Goal: Book appointment/travel/reservation

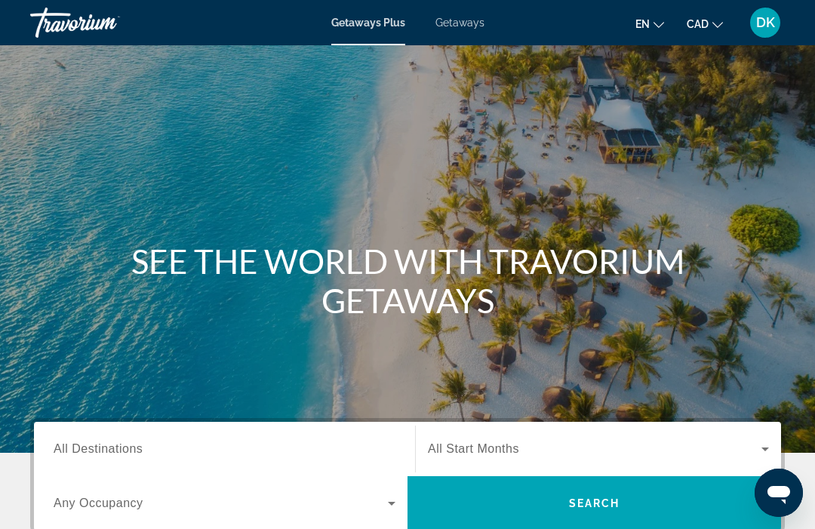
click at [470, 22] on span "Getaways" at bounding box center [459, 23] width 49 height 12
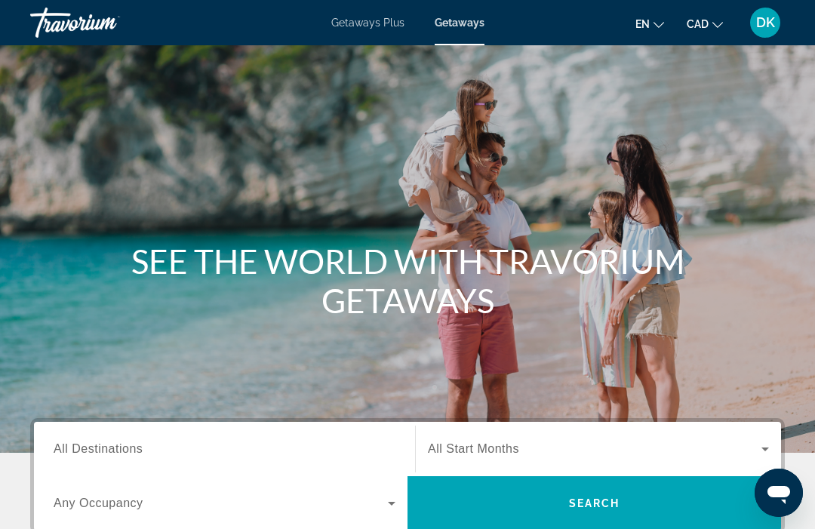
click at [120, 456] on div "Destination All Destinations" at bounding box center [225, 449] width 342 height 43
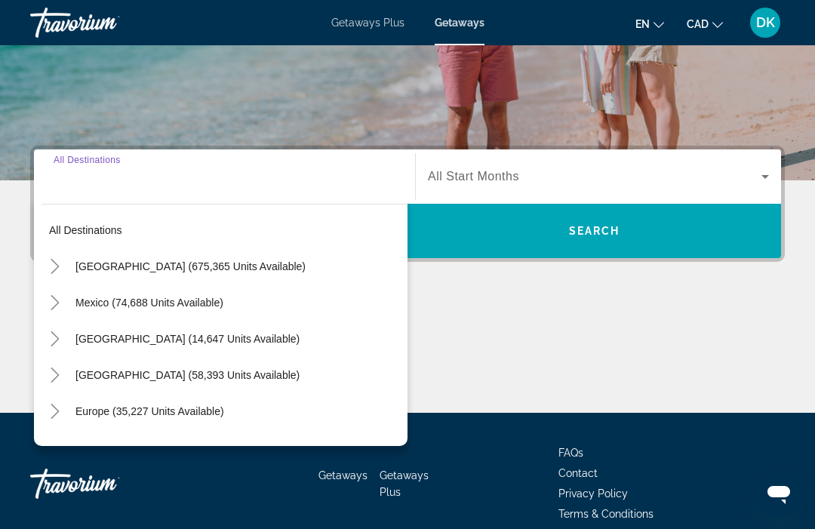
scroll to position [341, 0]
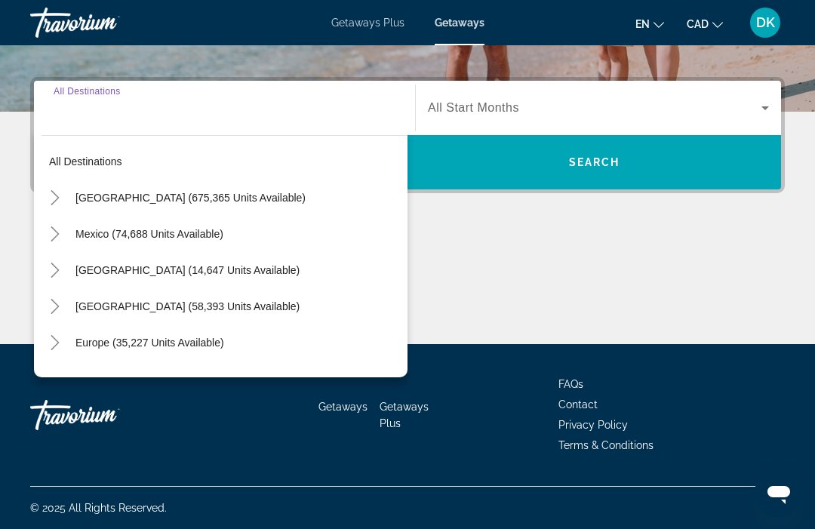
click at [66, 350] on mat-icon "Toggle Europe (35,227 units available)" at bounding box center [54, 343] width 26 height 26
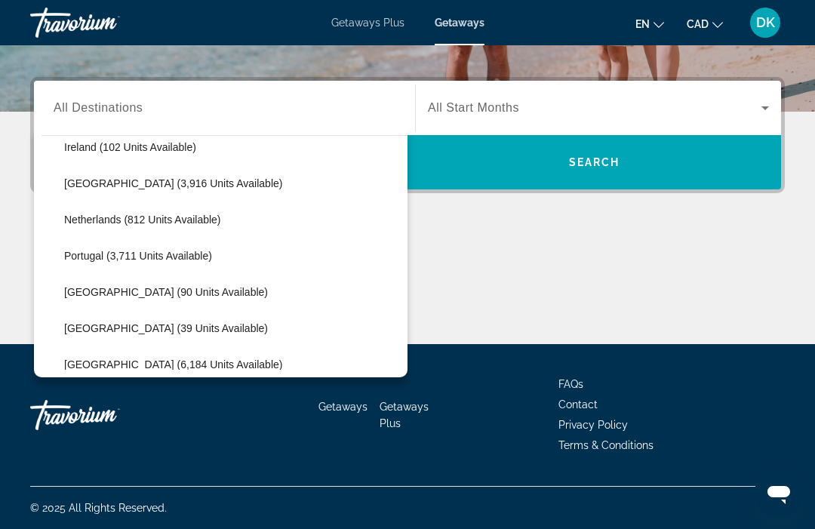
scroll to position [595, 0]
click at [180, 258] on span "Portugal (3,711 units available)" at bounding box center [138, 255] width 148 height 12
type input "**********"
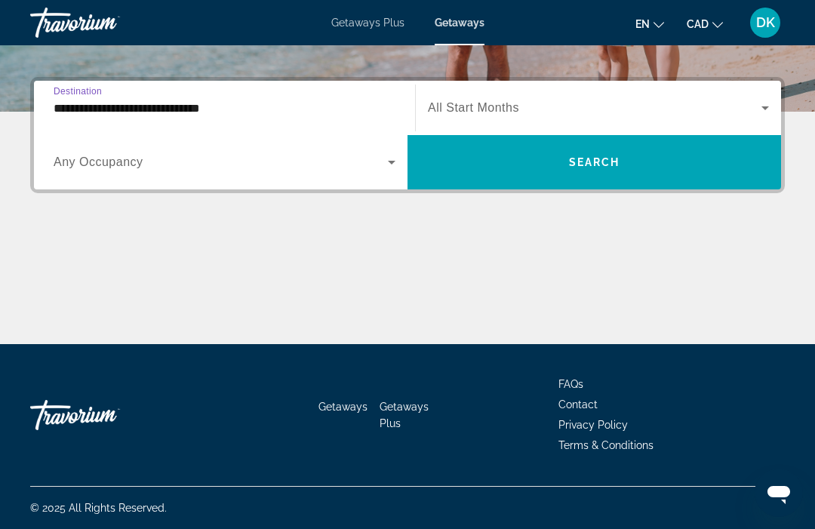
click at [118, 171] on span "Search widget" at bounding box center [221, 162] width 334 height 18
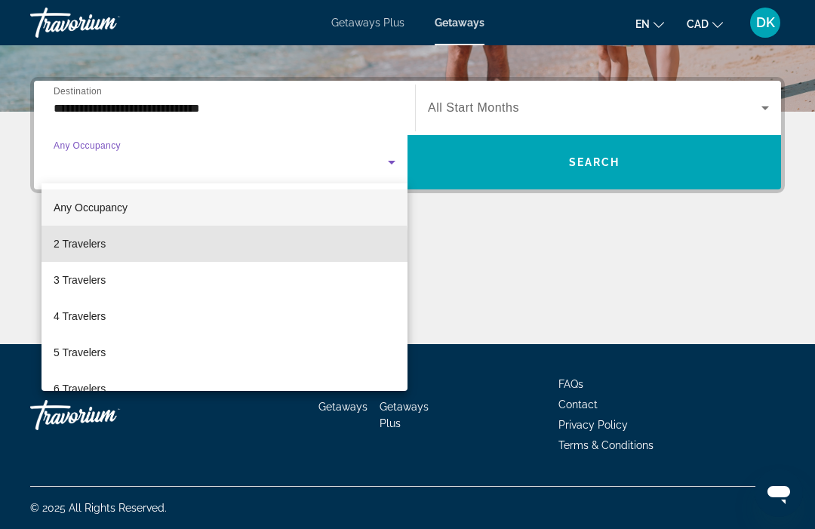
click at [103, 252] on span "2 Travelers" at bounding box center [80, 244] width 52 height 18
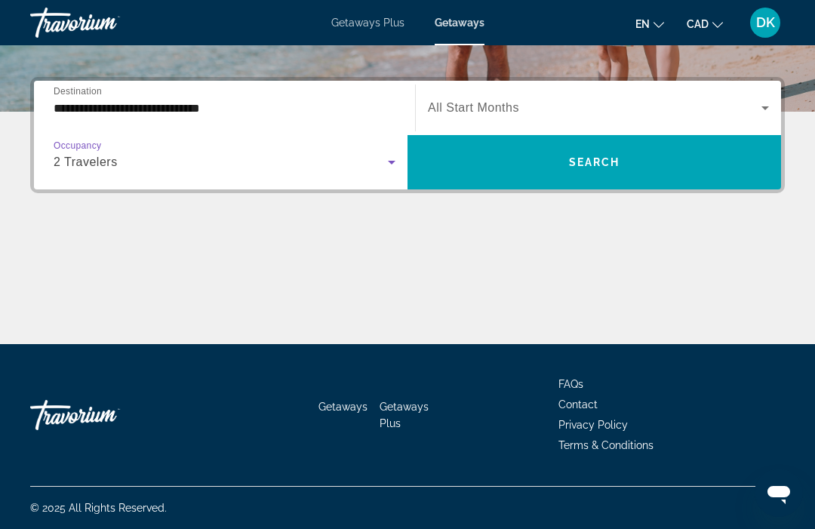
click at [489, 116] on span "Search widget" at bounding box center [594, 108] width 333 height 18
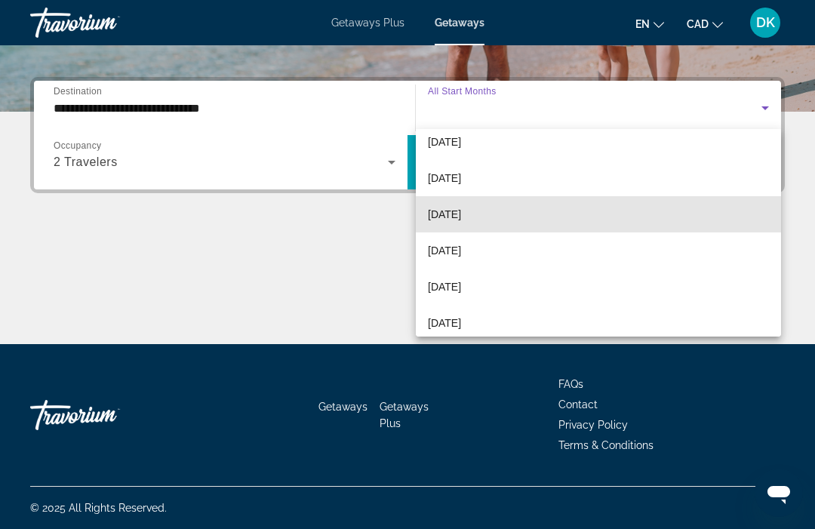
scroll to position [229, 0]
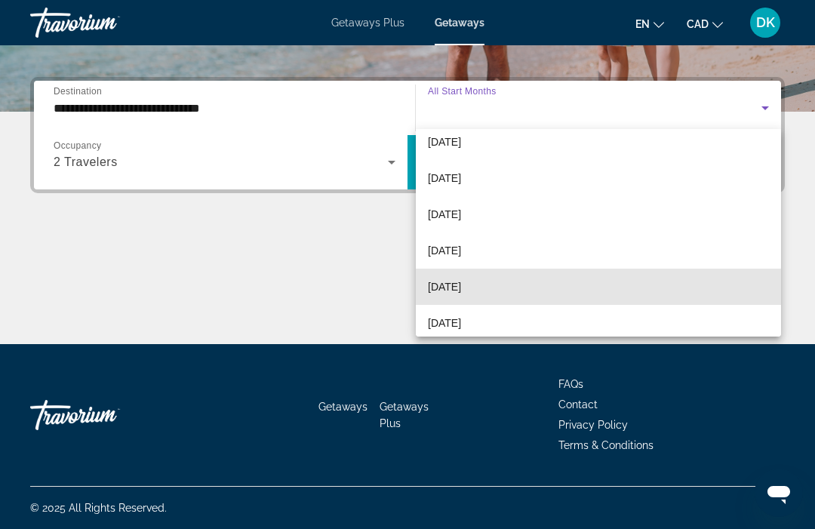
click at [462, 296] on mat-option "June 2026" at bounding box center [598, 287] width 365 height 36
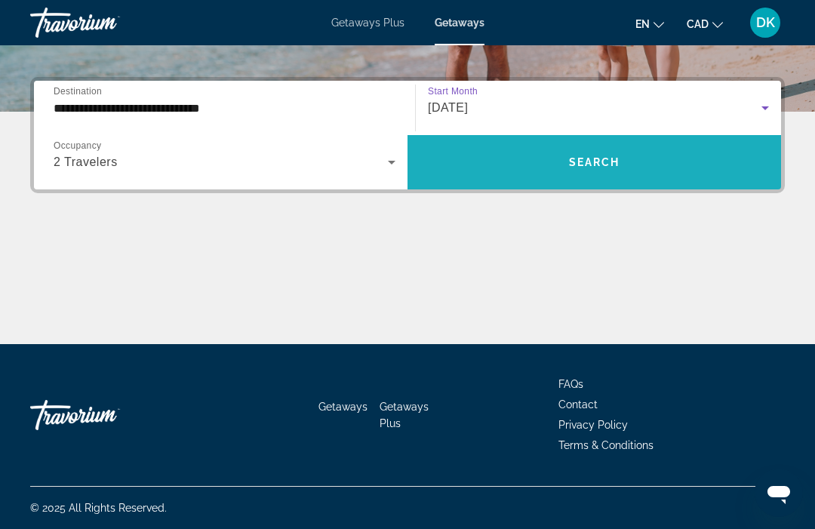
click at [591, 171] on span "Search widget" at bounding box center [593, 162] width 373 height 36
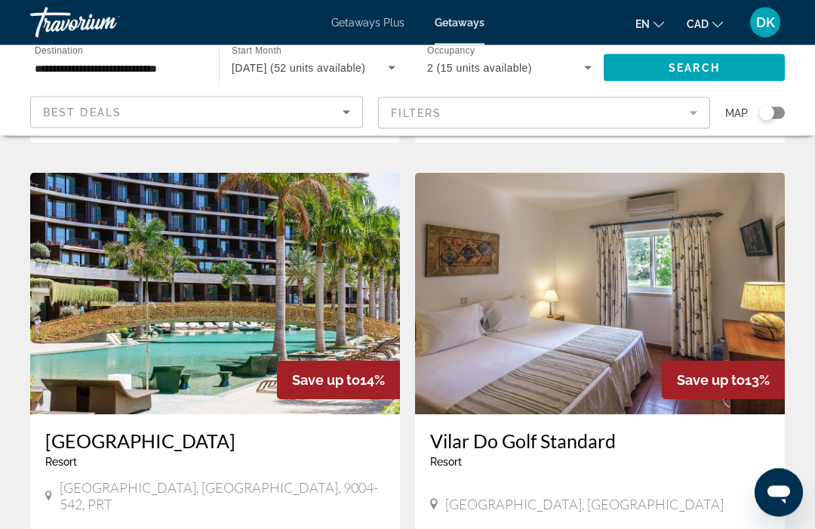
scroll to position [1154, 0]
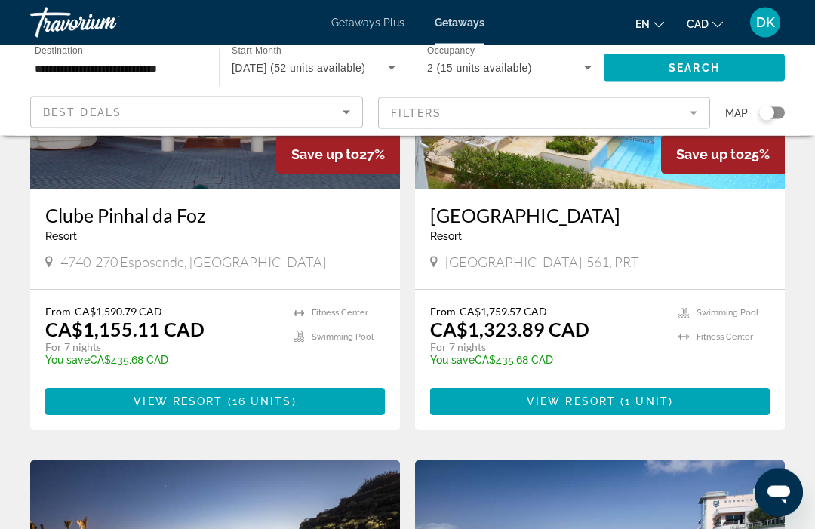
click at [712, 17] on mat-icon "Change currency" at bounding box center [717, 22] width 11 height 11
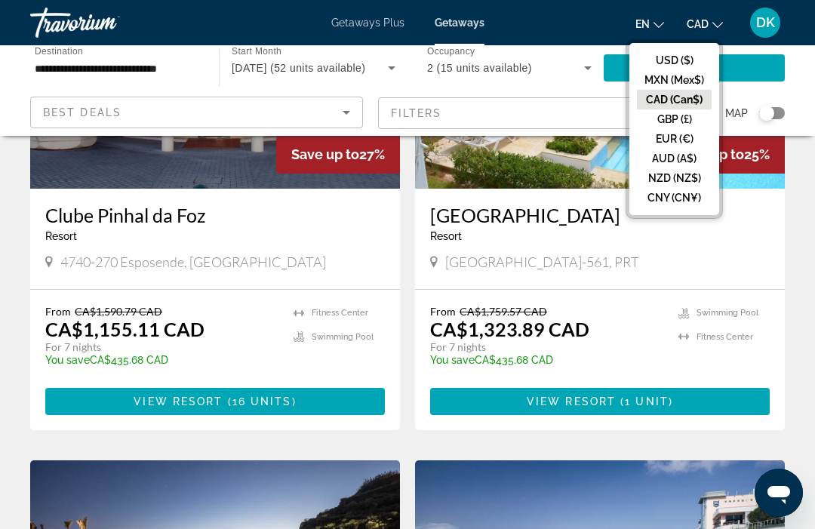
click at [677, 56] on button "USD ($)" at bounding box center [674, 61] width 75 height 20
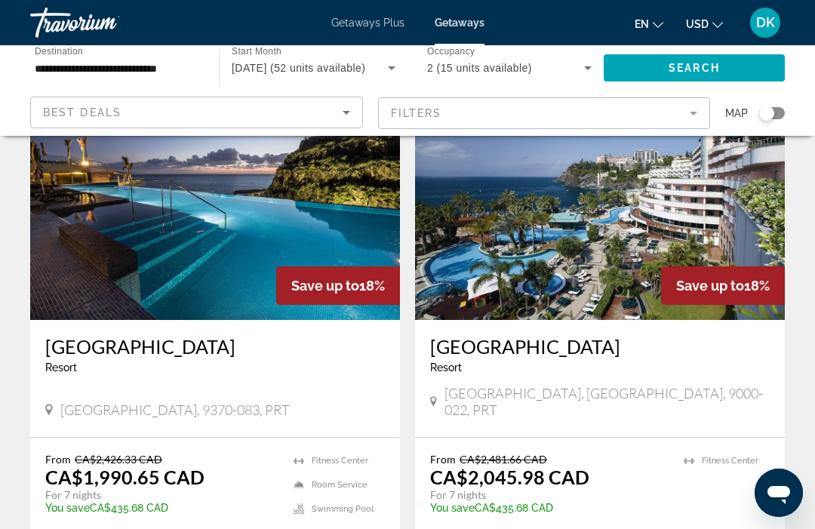
scroll to position [645, 0]
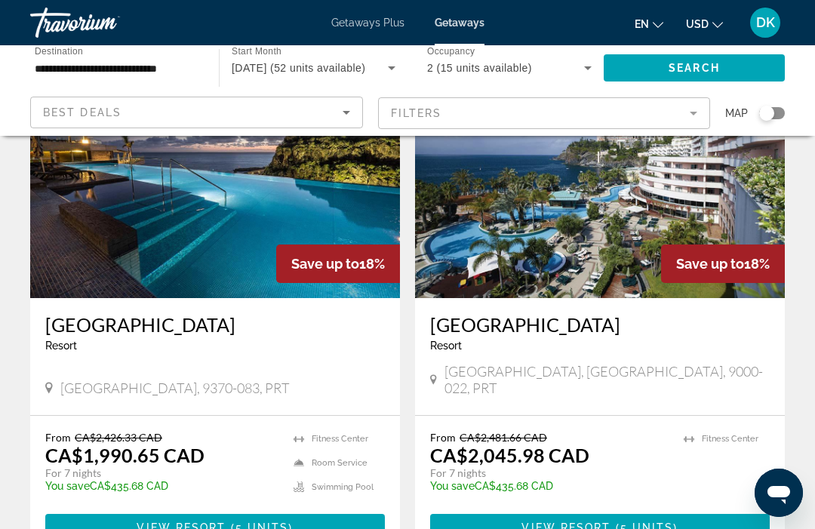
click at [265, 521] on span "5 units" at bounding box center [262, 527] width 54 height 12
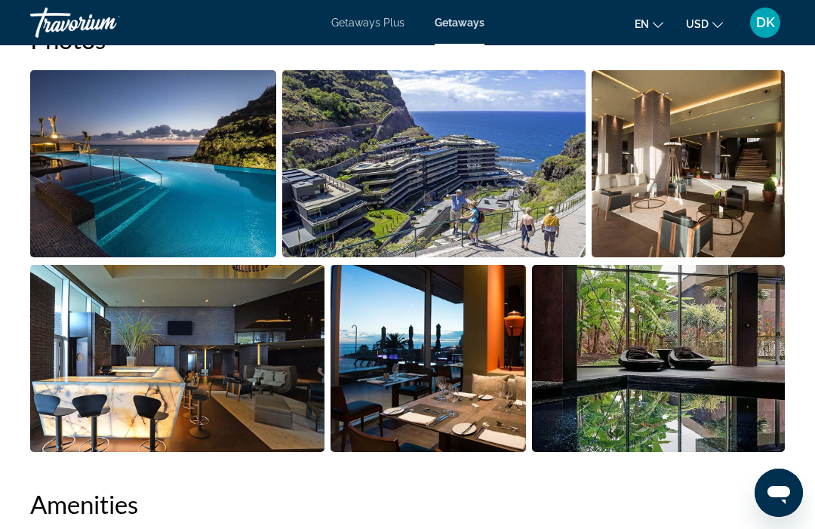
scroll to position [1026, 0]
click at [731, 195] on img "Open full-screen image slider" at bounding box center [687, 164] width 193 height 187
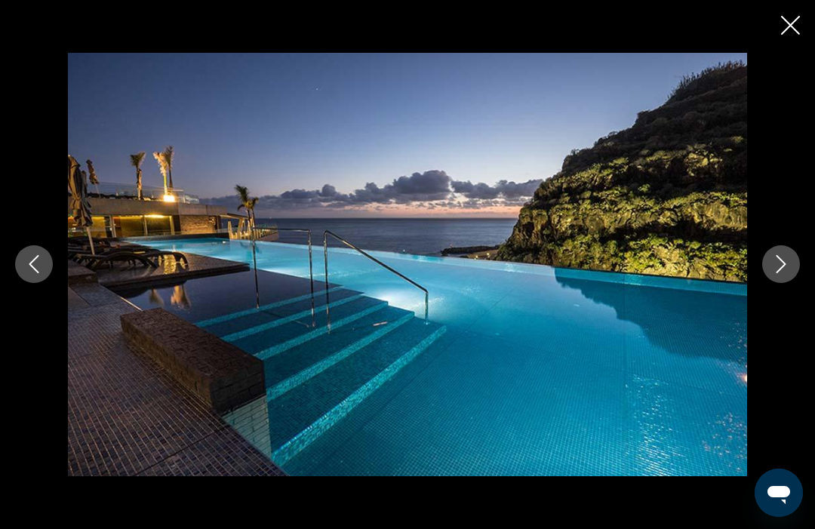
click at [790, 261] on button "Next image" at bounding box center [781, 264] width 38 height 38
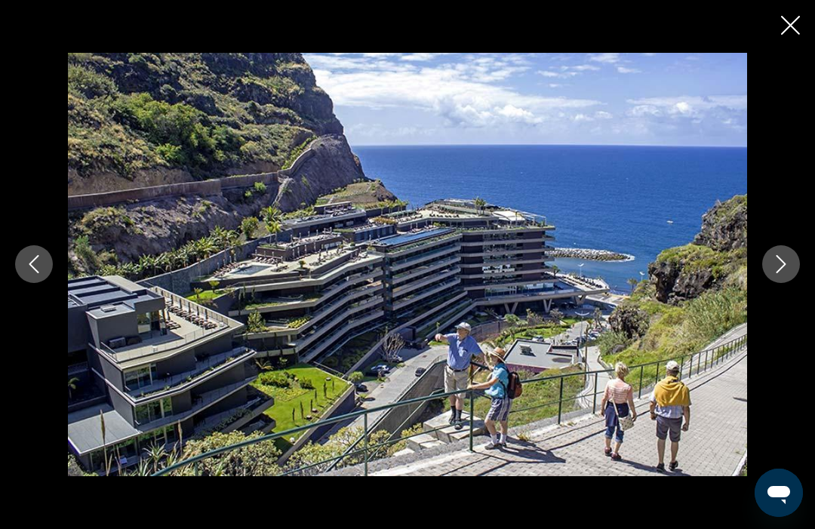
click at [788, 275] on button "Next image" at bounding box center [781, 264] width 38 height 38
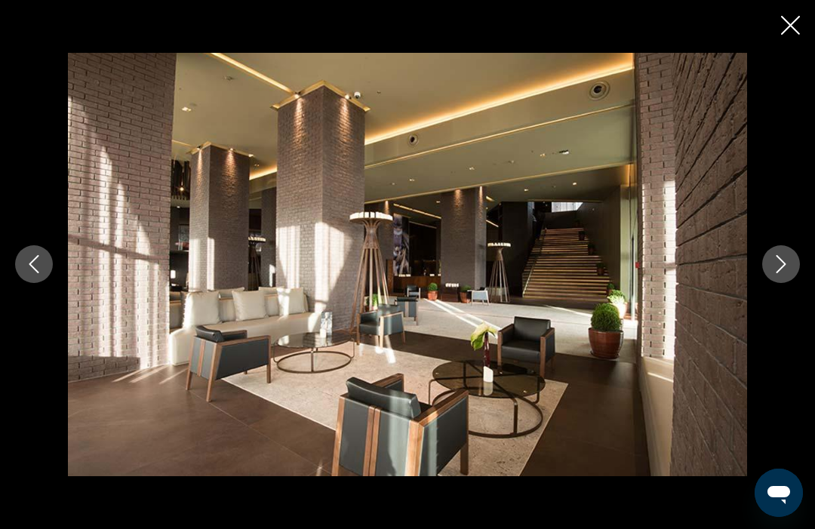
click at [782, 282] on button "Next image" at bounding box center [781, 264] width 38 height 38
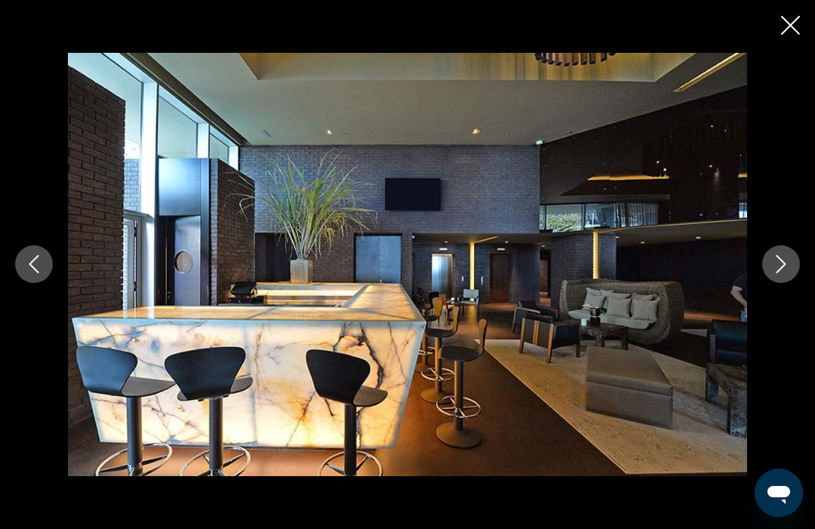
click at [782, 272] on icon "Next image" at bounding box center [781, 264] width 18 height 18
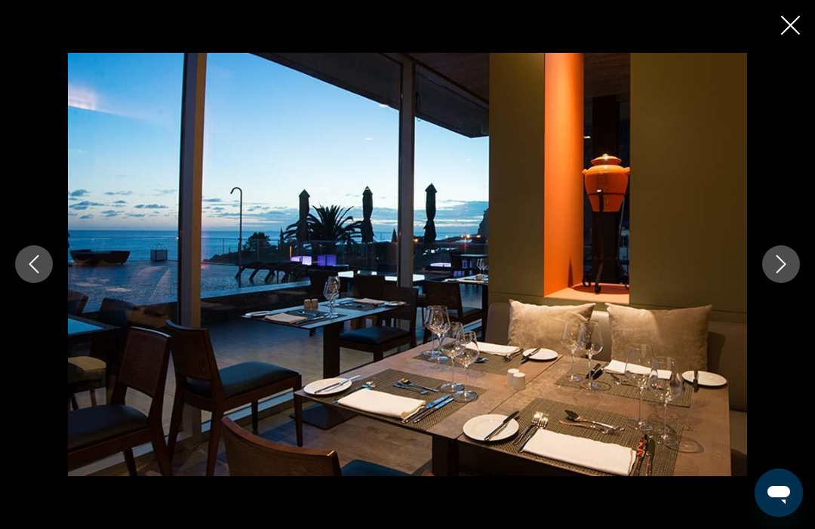
click at [784, 268] on icon "Next image" at bounding box center [781, 264] width 18 height 18
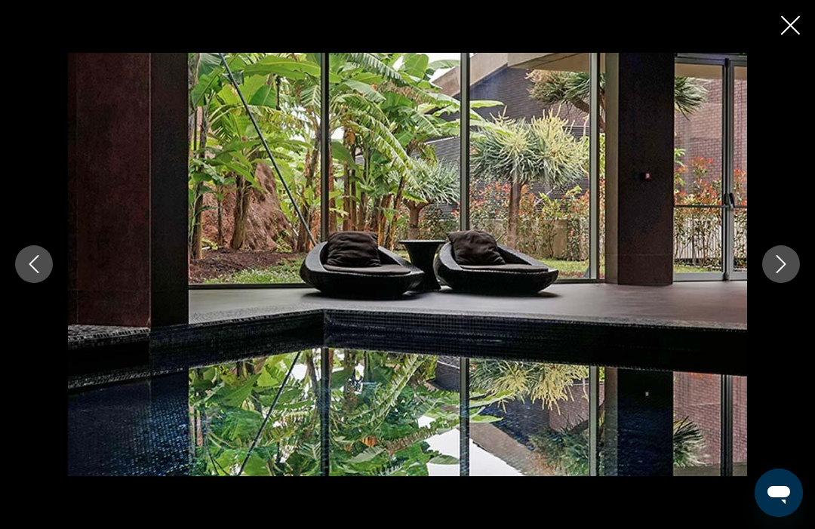
click at [783, 270] on icon "Next image" at bounding box center [781, 264] width 18 height 18
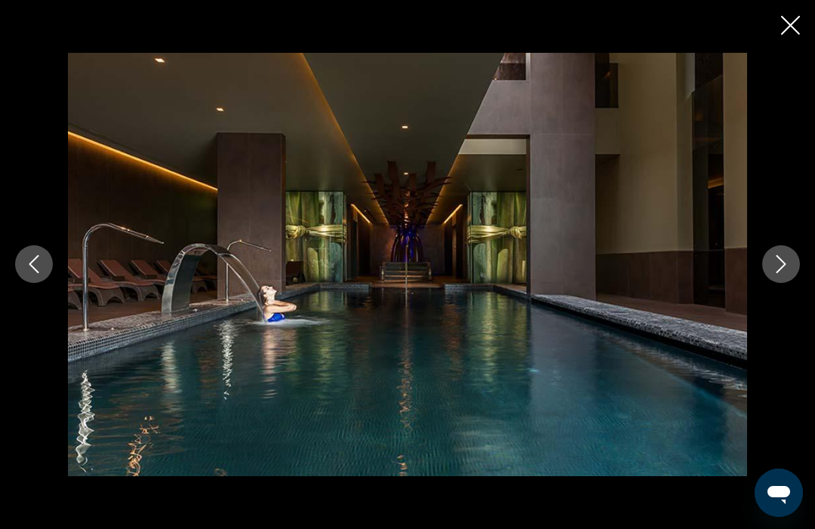
click at [783, 274] on button "Next image" at bounding box center [781, 264] width 38 height 38
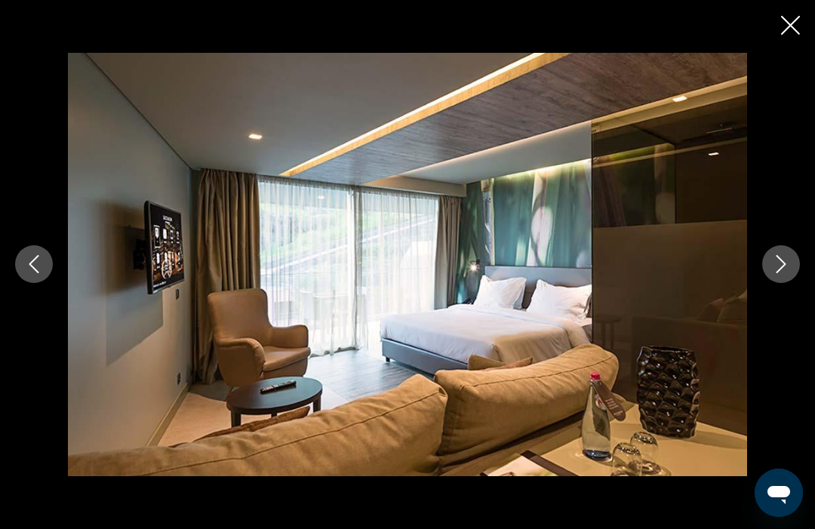
click at [785, 275] on button "Next image" at bounding box center [781, 264] width 38 height 38
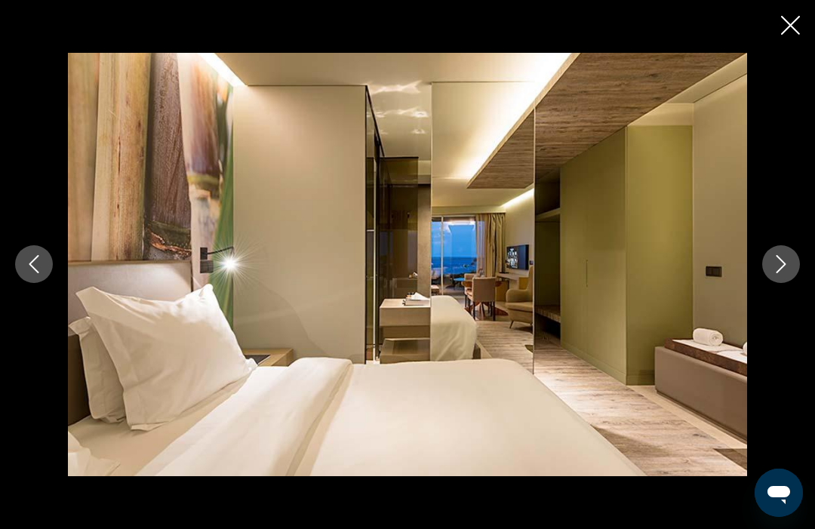
click at [792, 260] on button "Next image" at bounding box center [781, 264] width 38 height 38
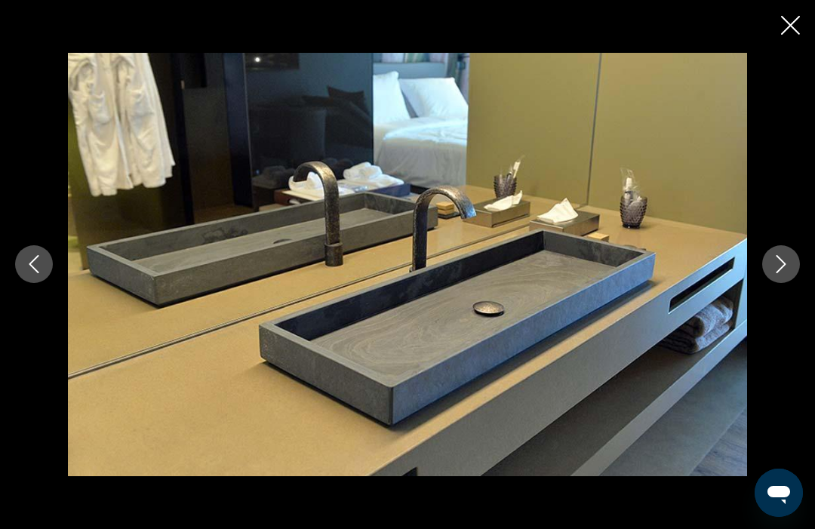
click at [785, 271] on icon "Next image" at bounding box center [781, 264] width 18 height 18
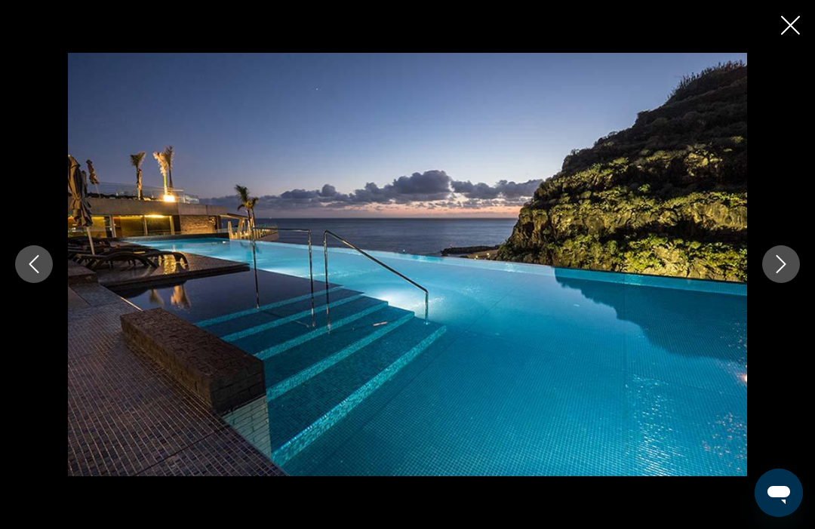
click at [779, 269] on icon "Next image" at bounding box center [781, 264] width 18 height 18
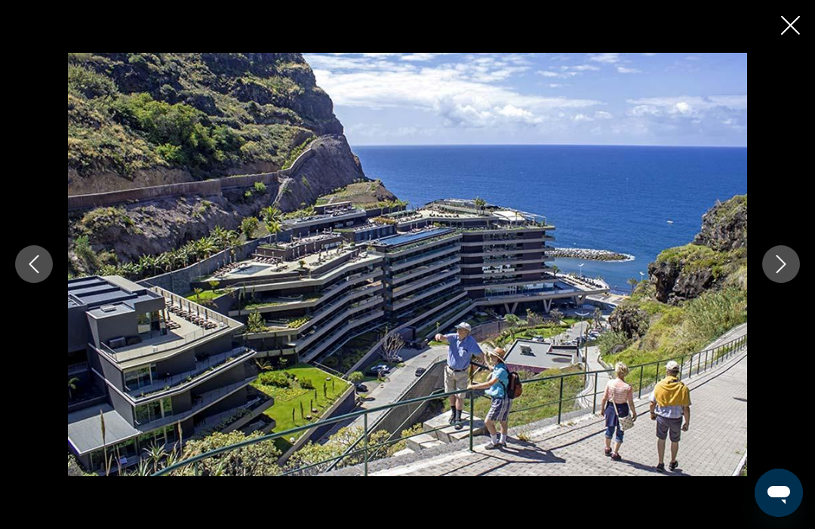
click at [782, 273] on icon "Next image" at bounding box center [781, 264] width 18 height 18
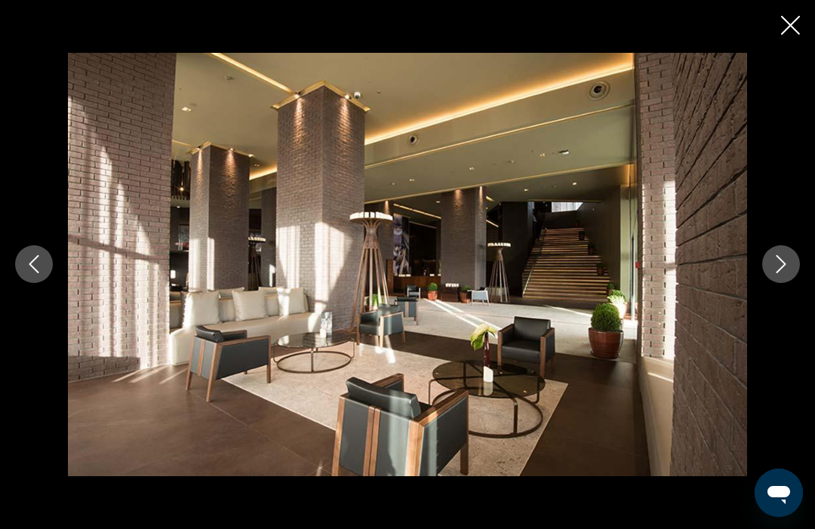
scroll to position [0, 0]
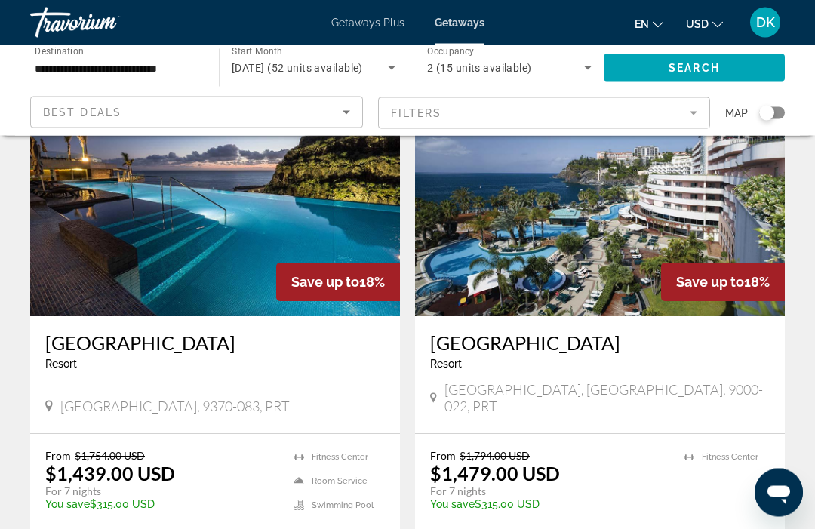
scroll to position [627, 0]
click at [553, 351] on h3 "Royal Savoy Resort" at bounding box center [600, 342] width 340 height 23
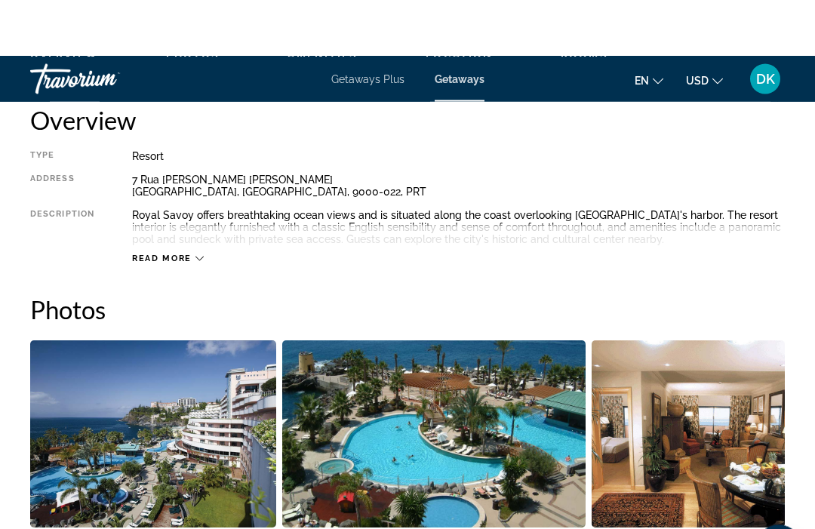
scroll to position [659, 0]
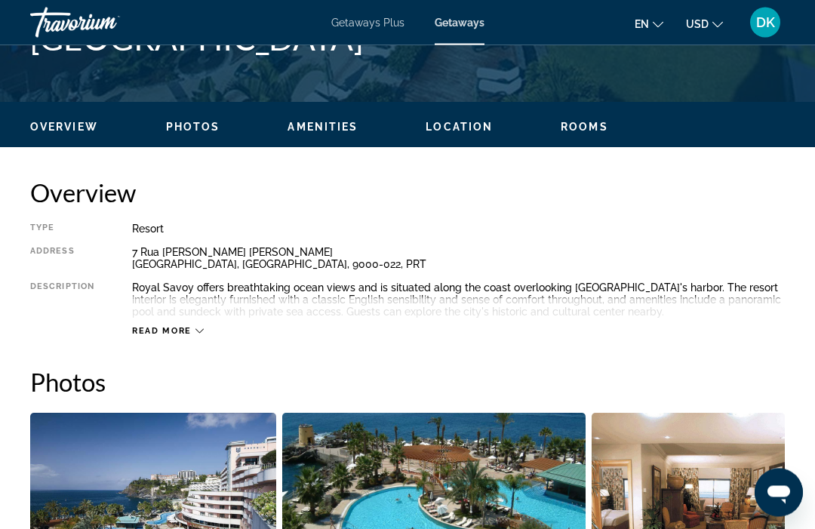
click at [202, 333] on icon "Main content" at bounding box center [199, 331] width 8 height 8
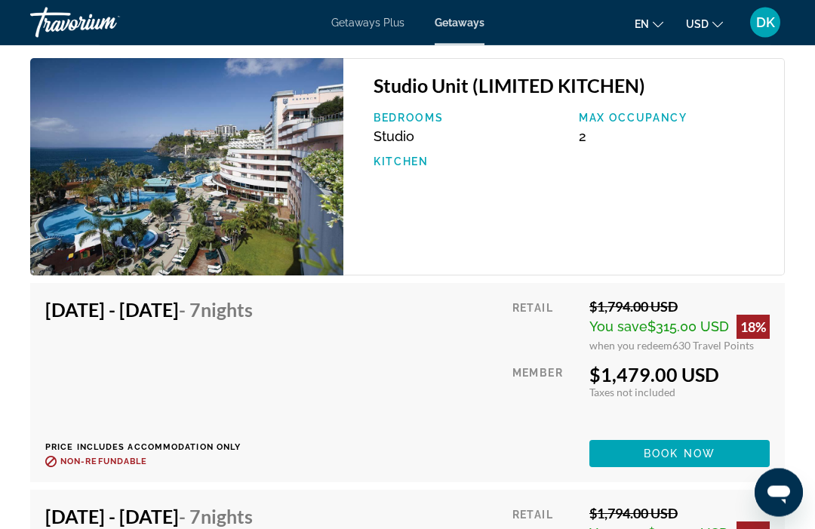
scroll to position [2844, 0]
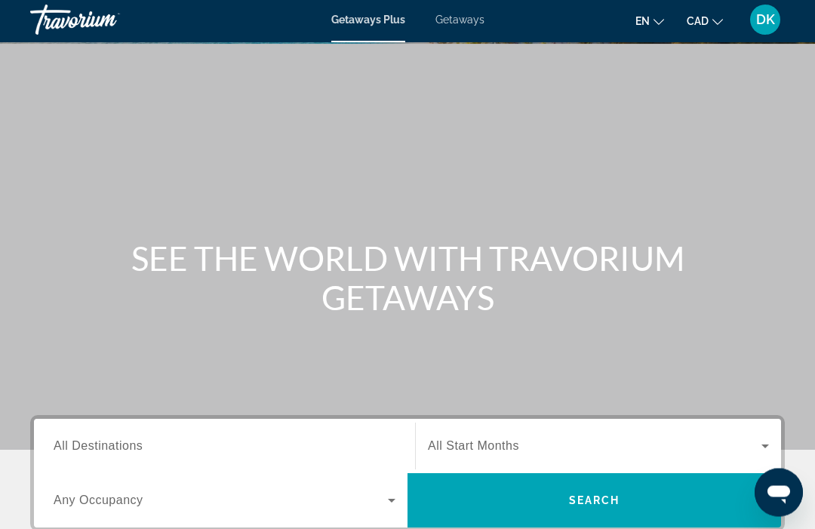
scroll to position [2, 0]
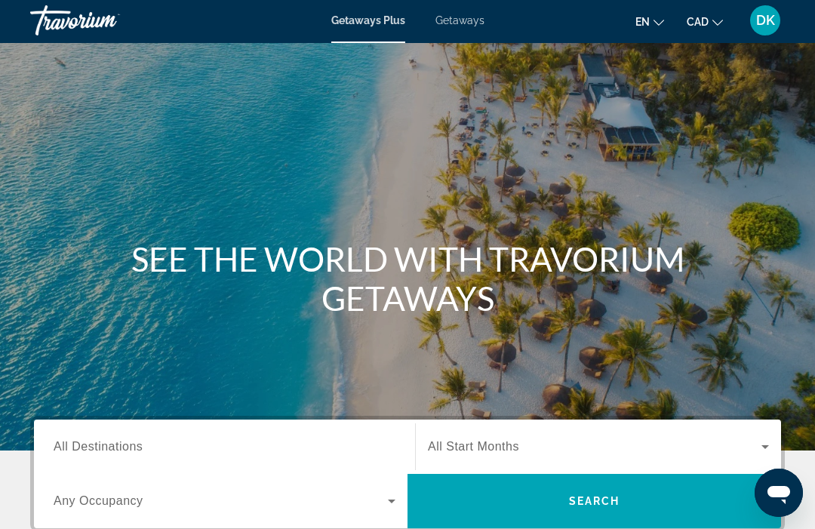
click at [528, 277] on h1 "SEE THE WORLD WITH TRAVORIUM GETAWAYS" at bounding box center [407, 278] width 566 height 78
click at [477, 26] on span "Getaways" at bounding box center [459, 20] width 49 height 12
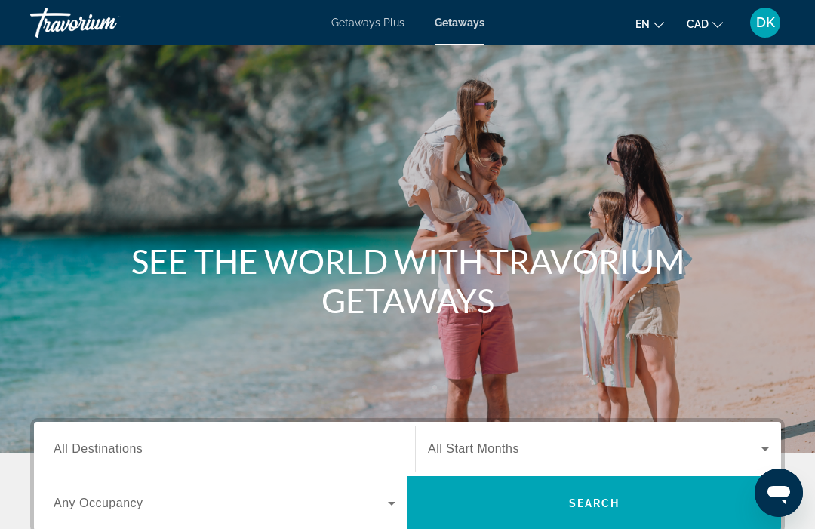
click at [555, 226] on div "Main content" at bounding box center [407, 226] width 815 height 453
